Goal: Task Accomplishment & Management: Use online tool/utility

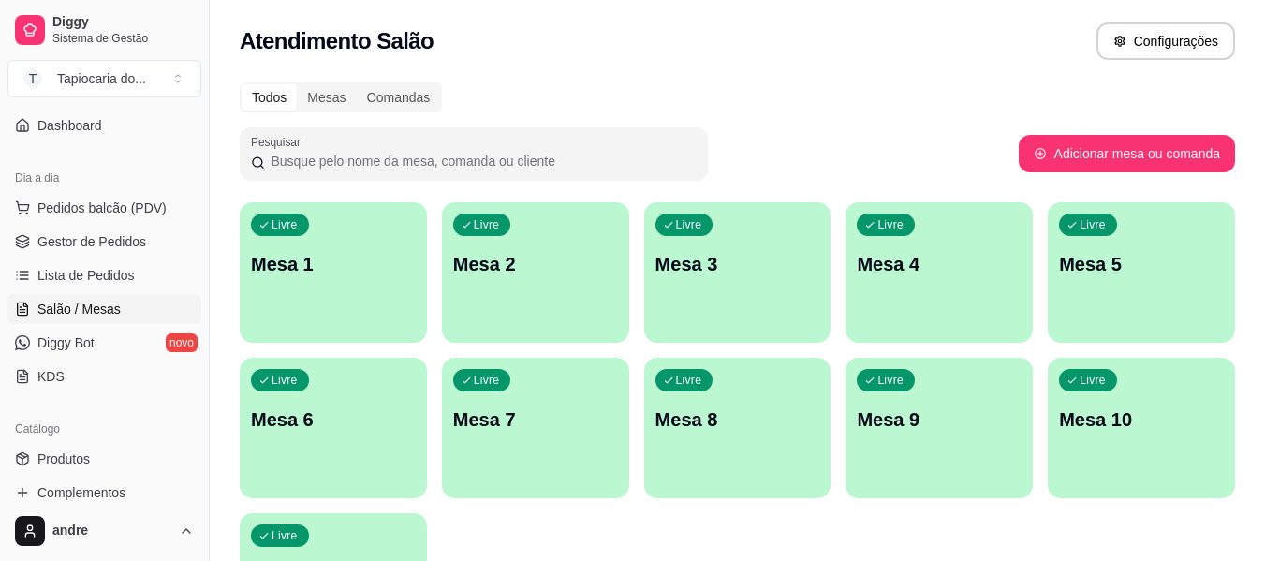
scroll to position [187, 0]
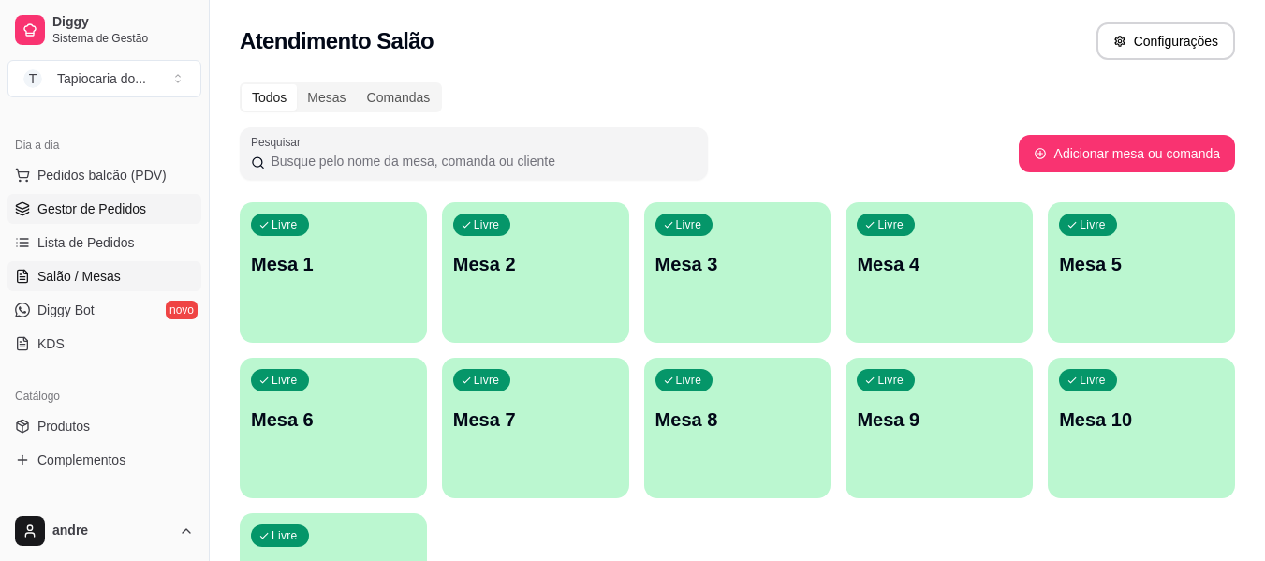
click at [117, 217] on span "Gestor de Pedidos" at bounding box center [91, 208] width 109 height 19
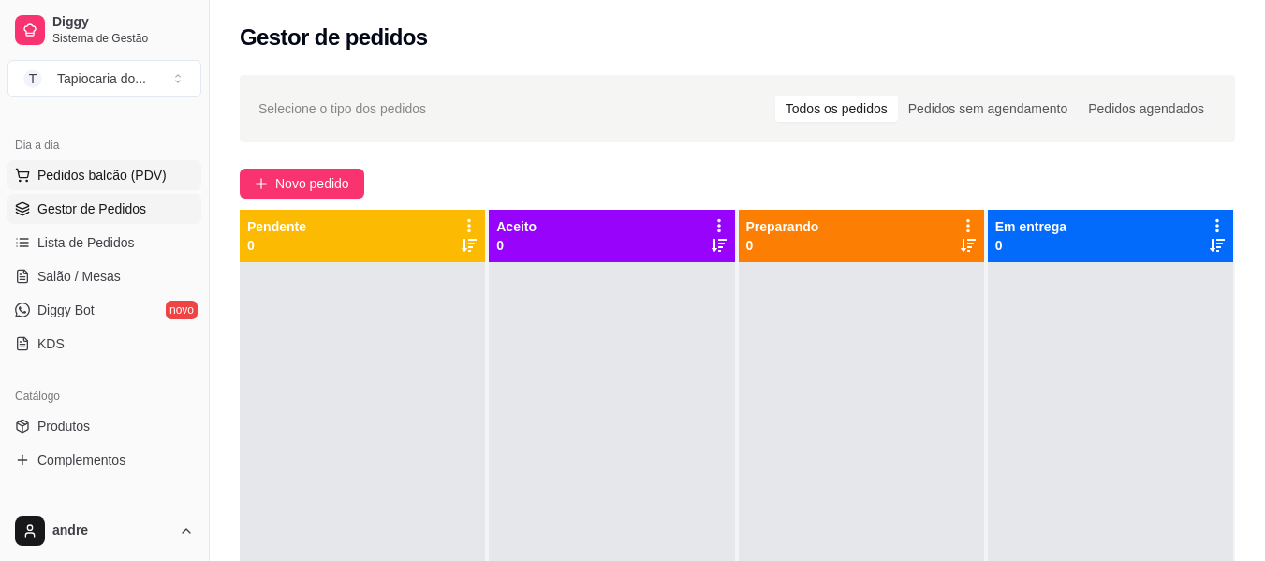
click at [140, 172] on span "Pedidos balcão (PDV)" at bounding box center [101, 175] width 129 height 19
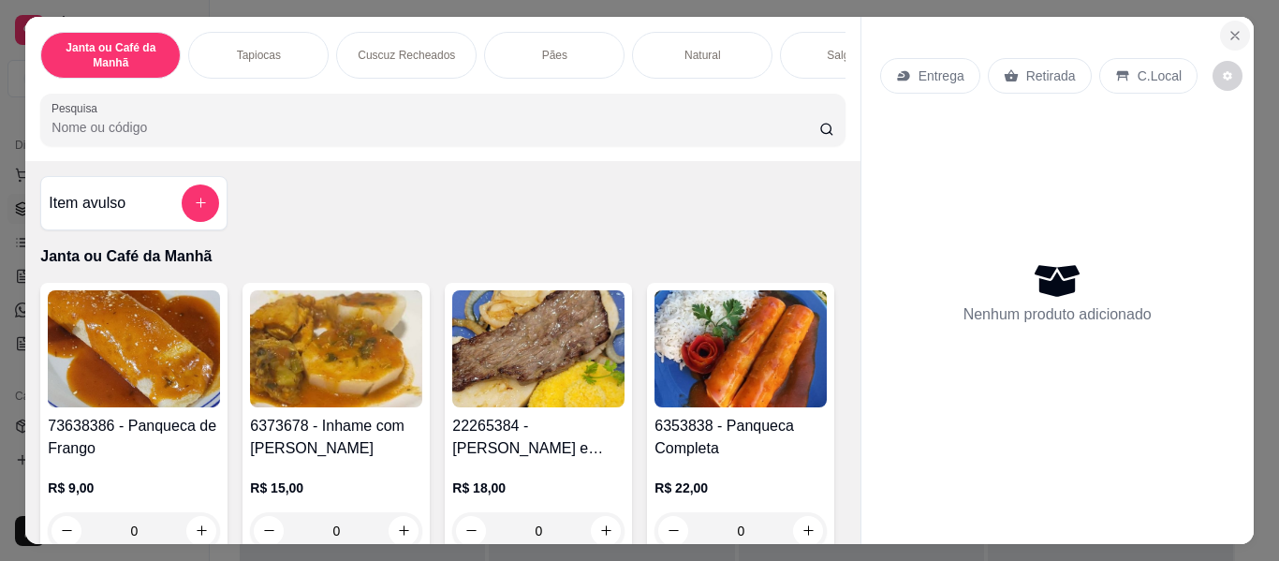
click at [1233, 28] on icon "Close" at bounding box center [1235, 35] width 15 height 15
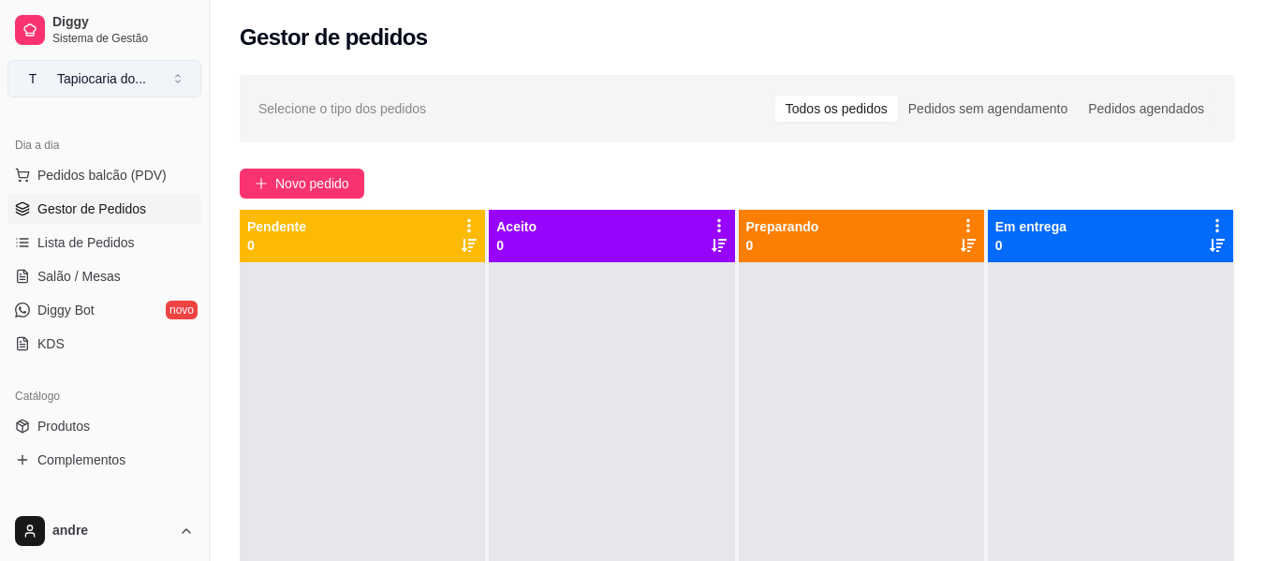
click at [186, 71] on button "T Tapiocaria do ..." at bounding box center [104, 78] width 194 height 37
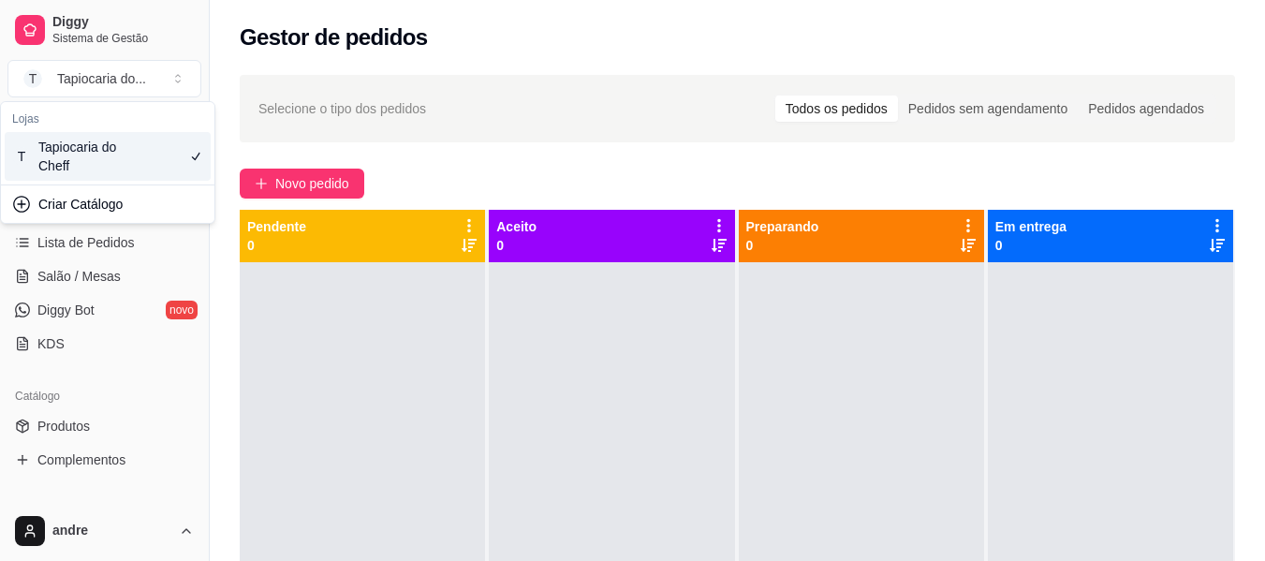
click at [121, 372] on div "Loja fechada Diggy Bot até 11/09 Acesso Rápido Dashboard Dia a dia Pedidos balc…" at bounding box center [104, 303] width 209 height 396
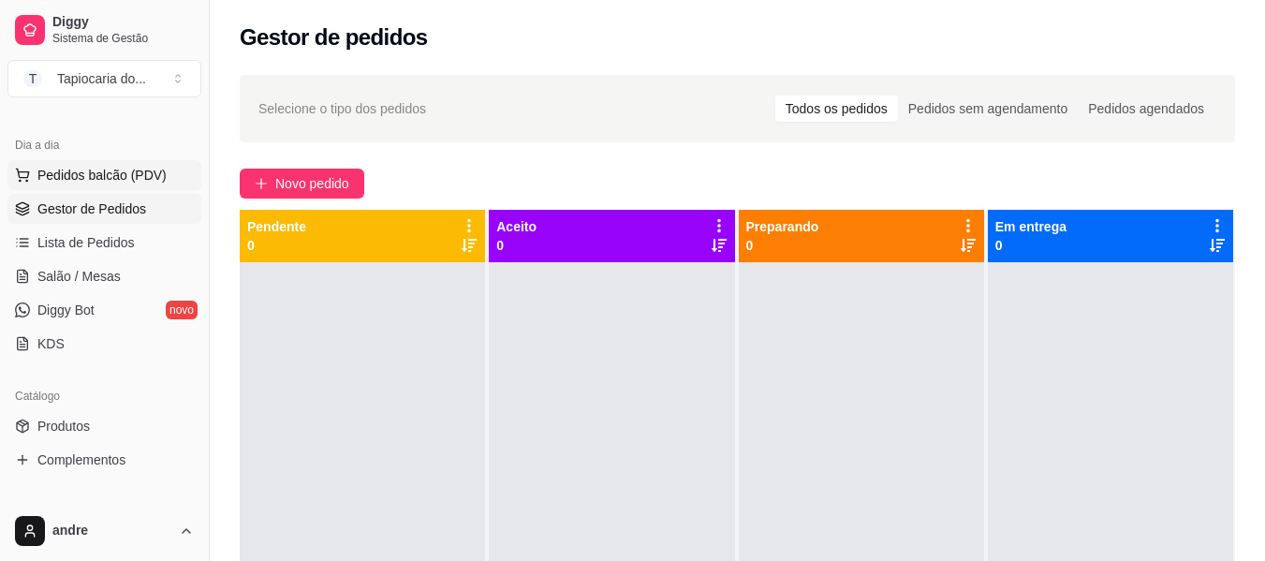
click at [110, 183] on span "Pedidos balcão (PDV)" at bounding box center [101, 175] width 129 height 19
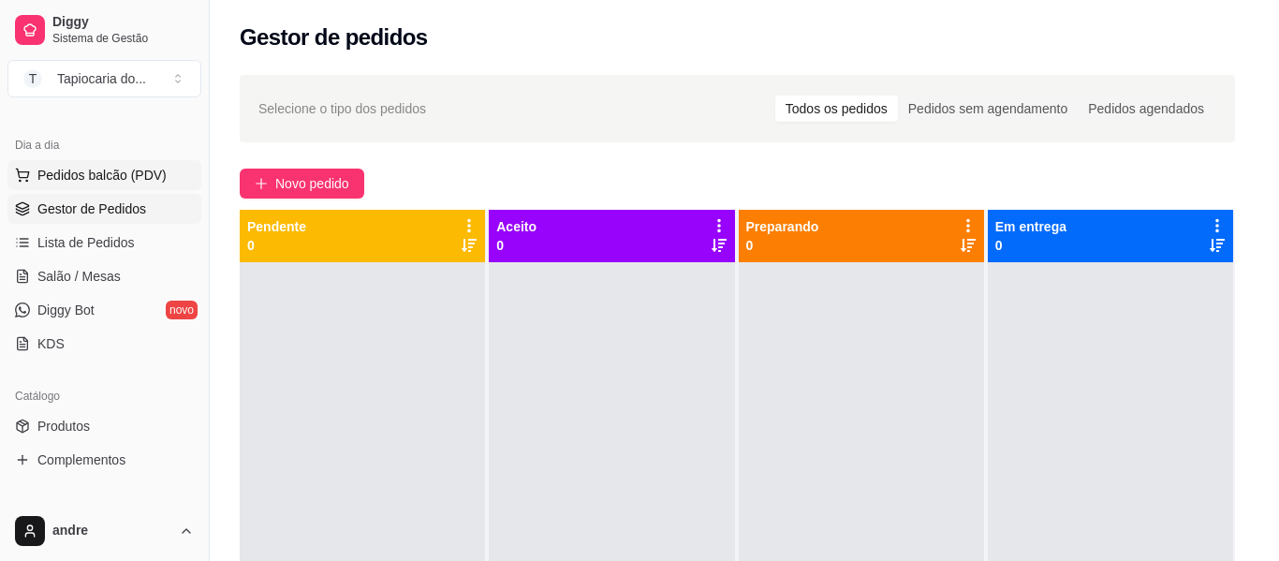
click at [84, 15] on div "Janta ou Café da Manhã Tapiocas Cuscuz Recheados Pães Natural Salgados Tapiocas…" at bounding box center [442, 87] width 842 height 145
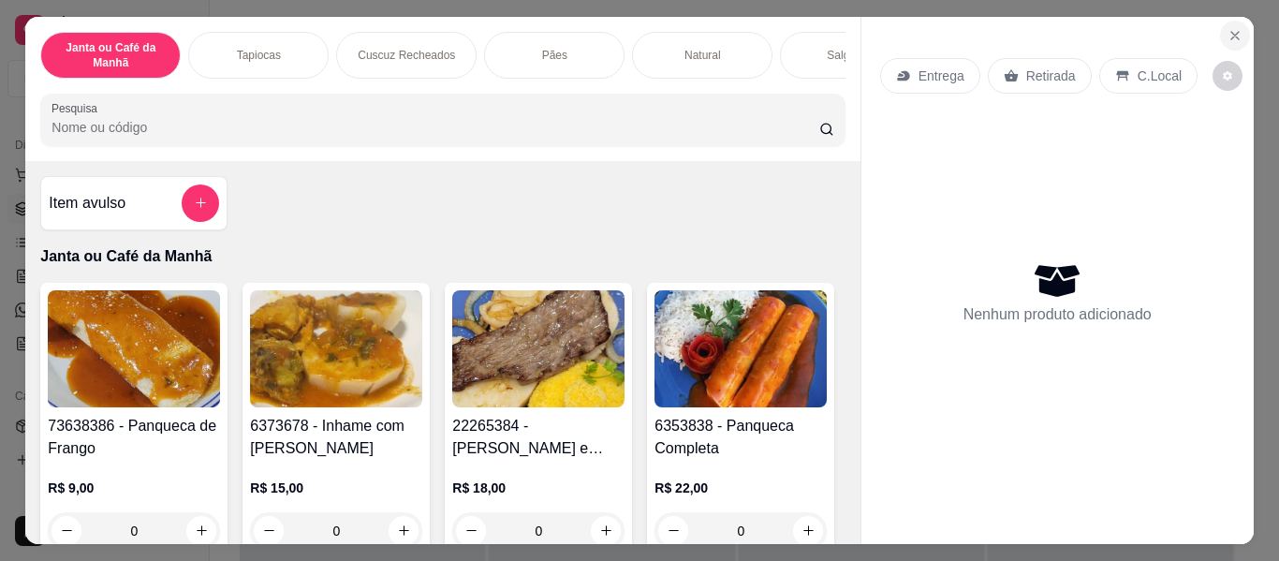
click at [1234, 29] on icon "Close" at bounding box center [1235, 35] width 15 height 15
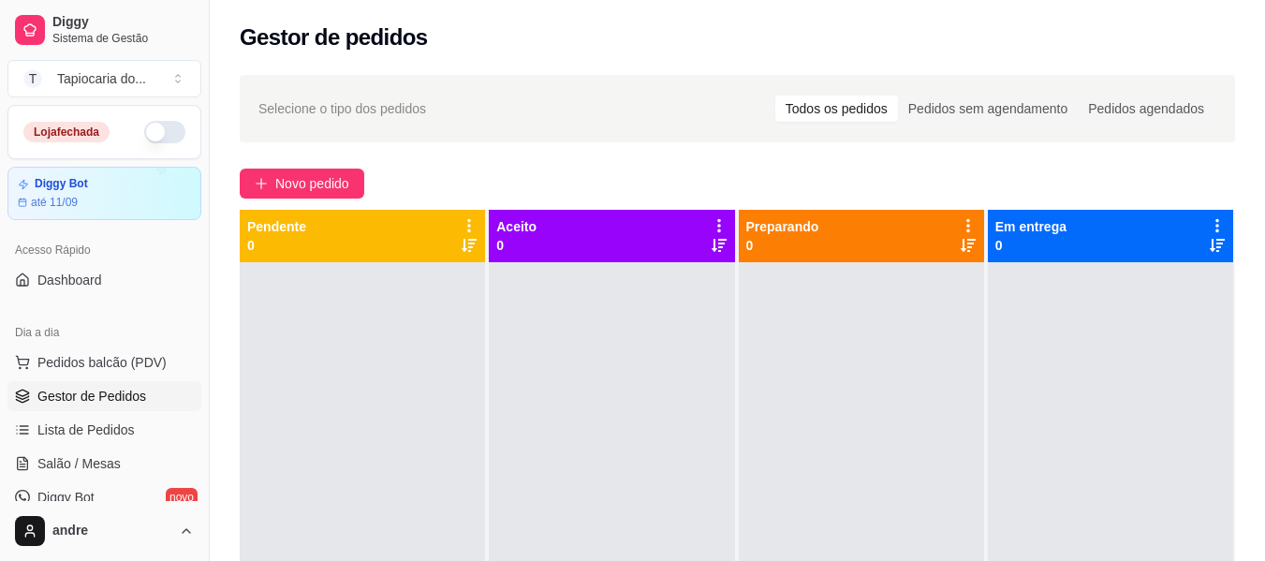
click at [144, 135] on button "button" at bounding box center [164, 132] width 41 height 22
